Goal: Information Seeking & Learning: Learn about a topic

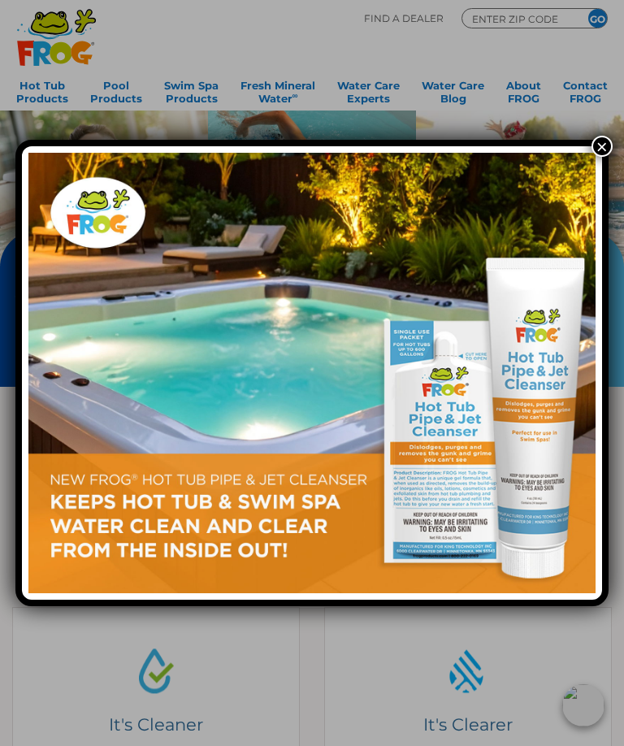
click at [597, 149] on button "×" at bounding box center [601, 146] width 21 height 21
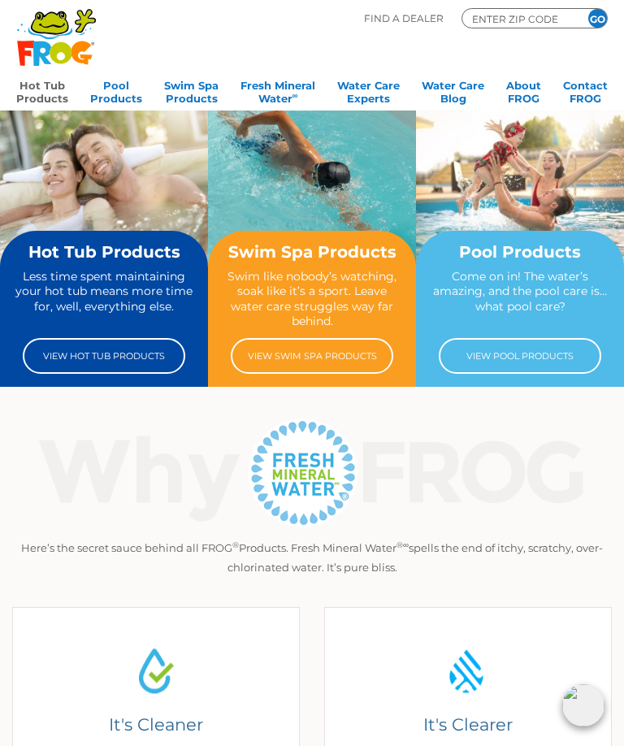
click at [38, 85] on link "Hot Tub Products" at bounding box center [42, 90] width 52 height 32
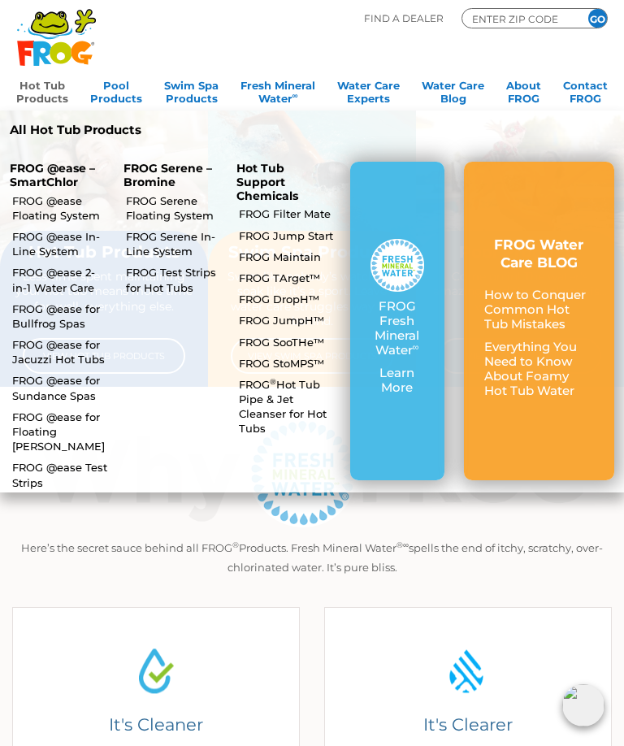
click at [31, 205] on link "FROG @ease Floating System" at bounding box center [60, 207] width 97 height 29
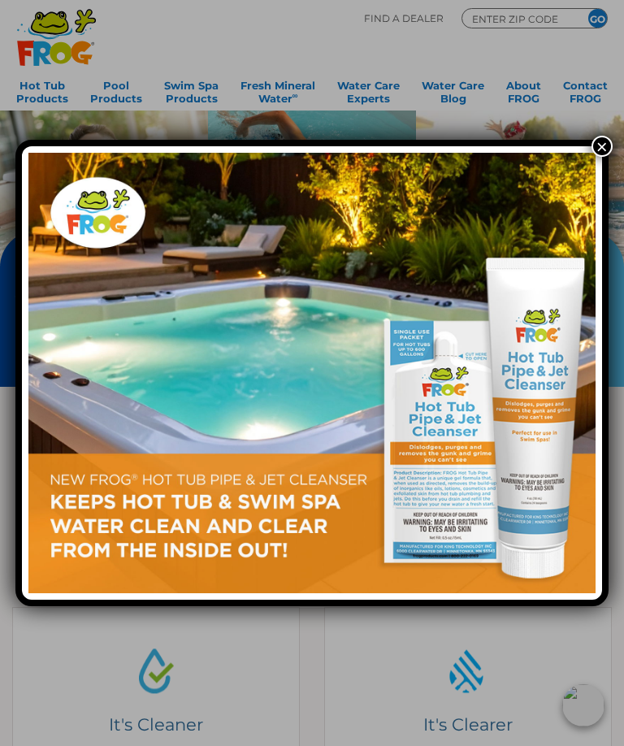
click at [600, 147] on button "×" at bounding box center [601, 146] width 21 height 21
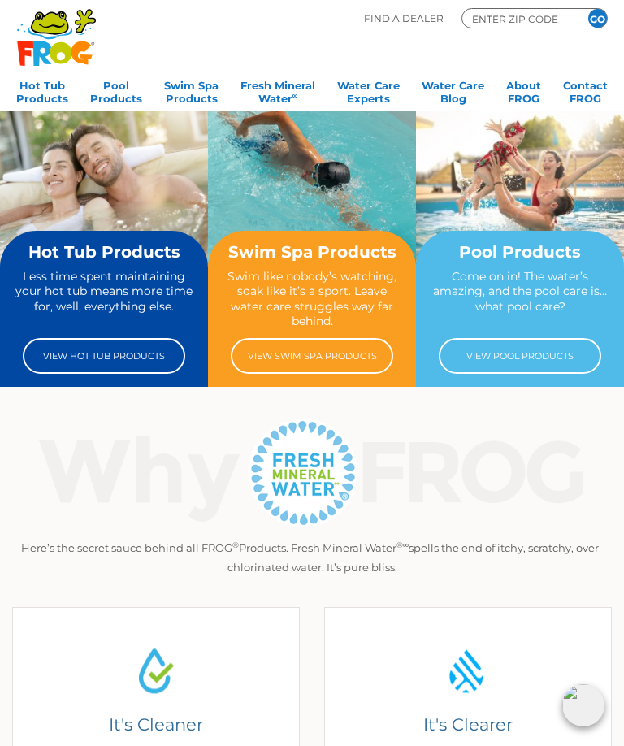
click at [79, 356] on link "View Hot Tub Products" at bounding box center [104, 356] width 162 height 36
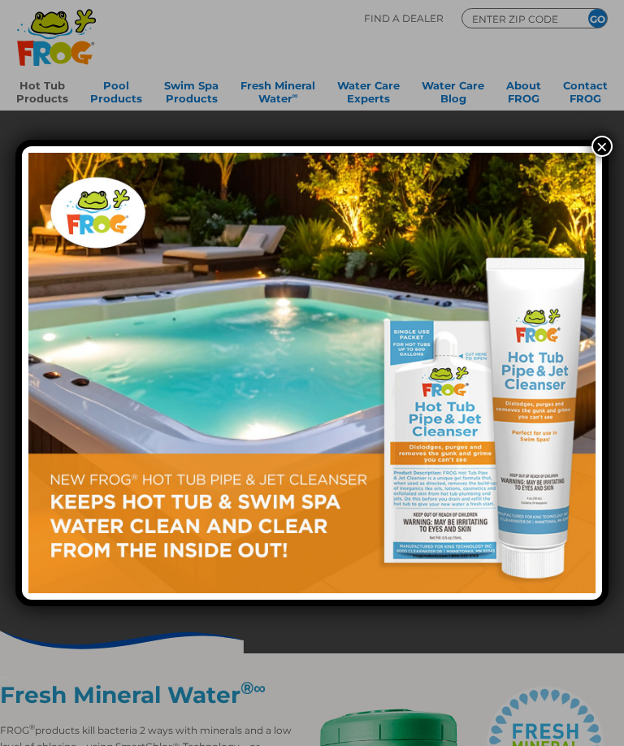
click at [596, 151] on button "×" at bounding box center [601, 146] width 21 height 21
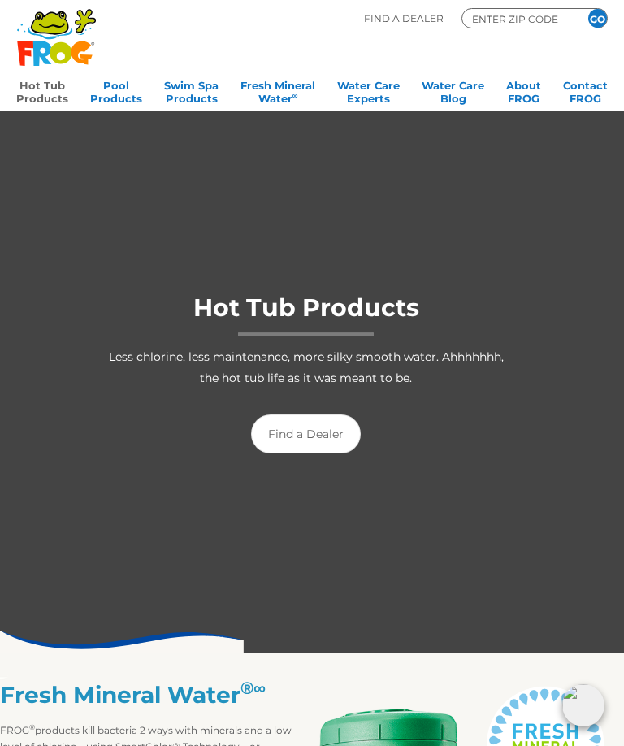
click at [54, 453] on div "Hot Tub Products Less chlorine, less maintenance, more silky smooth water. Ahhh…" at bounding box center [312, 369] width 624 height 206
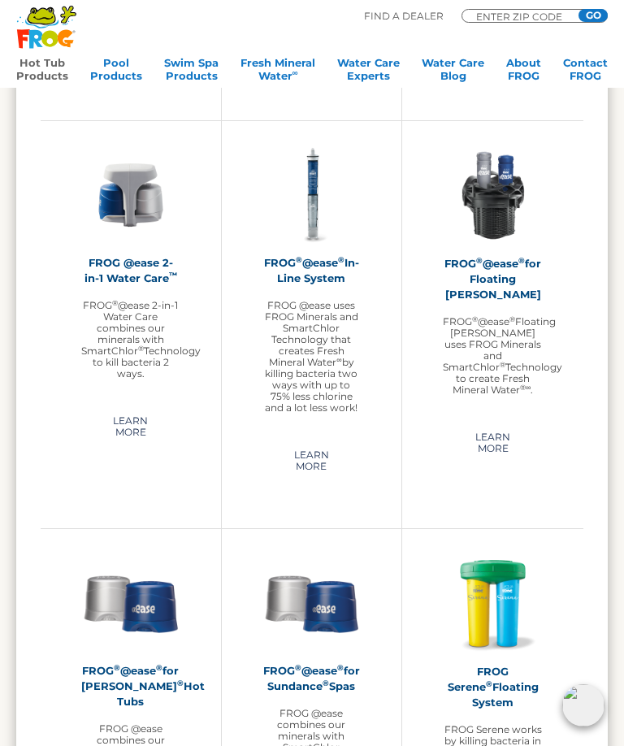
scroll to position [1596, 0]
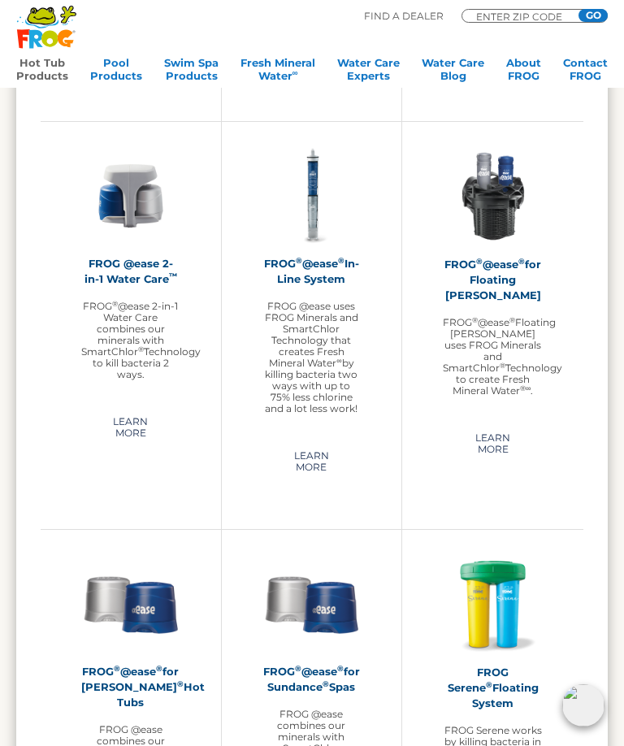
click at [132, 427] on link "Learn More" at bounding box center [130, 427] width 99 height 37
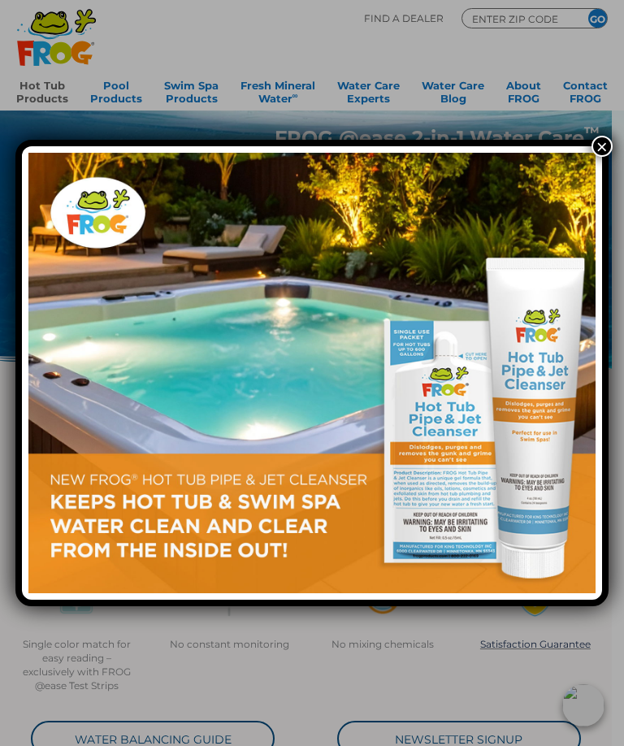
click at [601, 144] on button "×" at bounding box center [601, 146] width 21 height 21
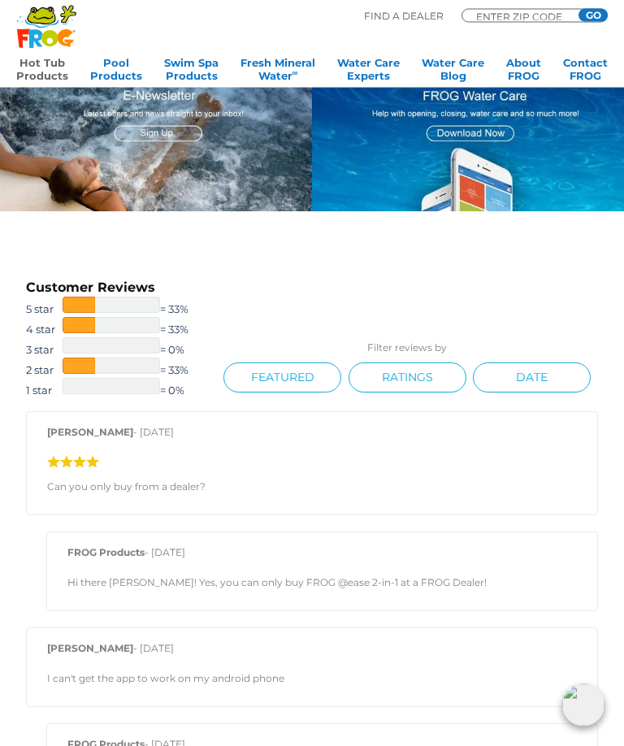
scroll to position [1219, 0]
